Goal: Task Accomplishment & Management: Use online tool/utility

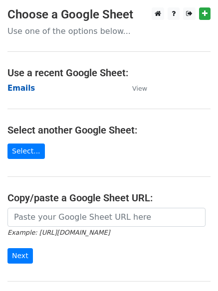
click at [21, 88] on strong "Emails" at bounding box center [20, 88] width 27 height 9
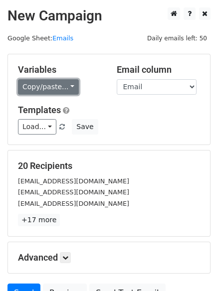
click at [49, 85] on link "Copy/paste..." at bounding box center [48, 86] width 61 height 15
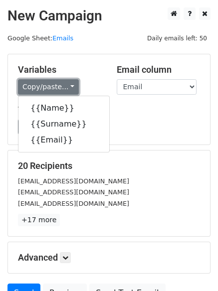
click at [54, 86] on link "Copy/paste..." at bounding box center [48, 86] width 61 height 15
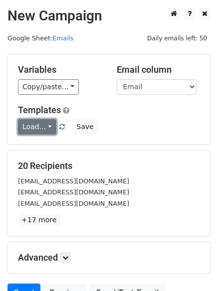
click at [43, 128] on link "Load..." at bounding box center [37, 126] width 38 height 15
click at [44, 149] on link "FCA" at bounding box center [57, 149] width 79 height 16
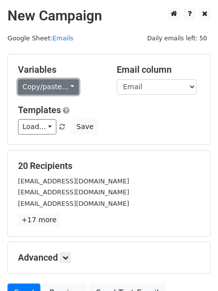
click at [41, 89] on link "Copy/paste..." at bounding box center [48, 86] width 61 height 15
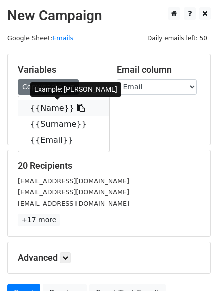
click at [41, 110] on link "{{Name}}" at bounding box center [63, 108] width 91 height 16
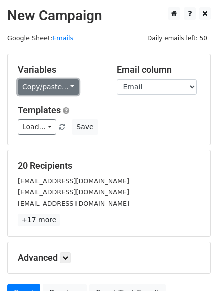
click at [43, 87] on link "Copy/paste..." at bounding box center [48, 86] width 61 height 15
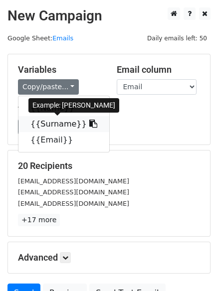
click at [48, 125] on link "{{Surname}}" at bounding box center [63, 124] width 91 height 16
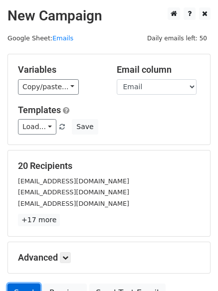
click at [21, 287] on link "Send" at bounding box center [23, 292] width 33 height 19
